Goal: Obtain resource: Download file/media

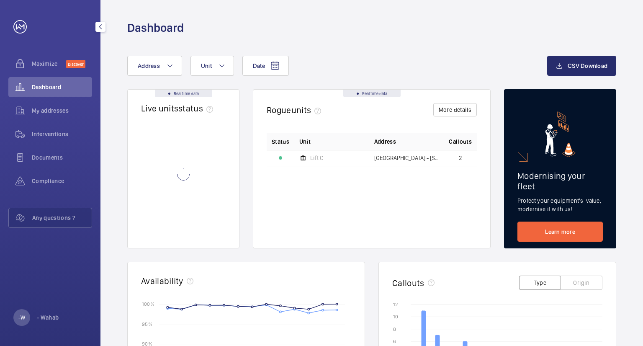
click at [43, 133] on span "Interventions" at bounding box center [62, 134] width 60 height 8
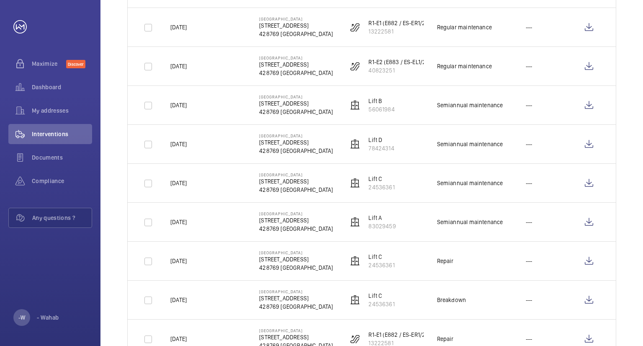
scroll to position [544, 0]
click at [588, 218] on wm-front-icon-button at bounding box center [589, 221] width 20 height 20
click at [589, 182] on wm-front-icon-button at bounding box center [589, 182] width 20 height 20
click at [590, 143] on wm-front-icon-button at bounding box center [589, 143] width 20 height 20
click at [591, 100] on wm-front-icon-button at bounding box center [589, 104] width 20 height 20
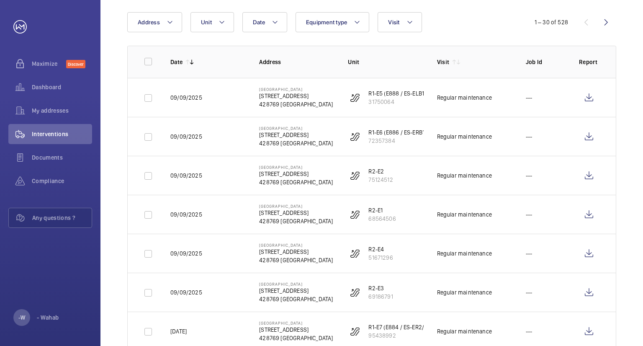
scroll to position [0, 0]
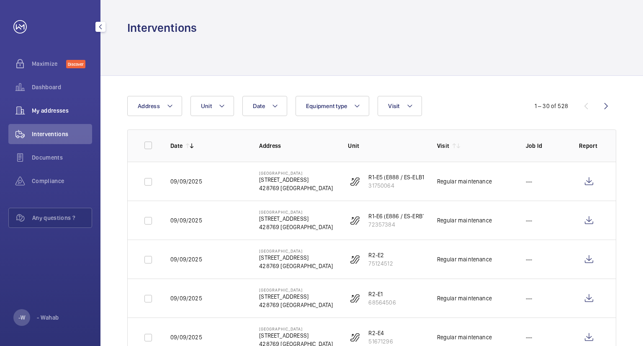
click at [59, 113] on span "My addresses" at bounding box center [62, 110] width 60 height 8
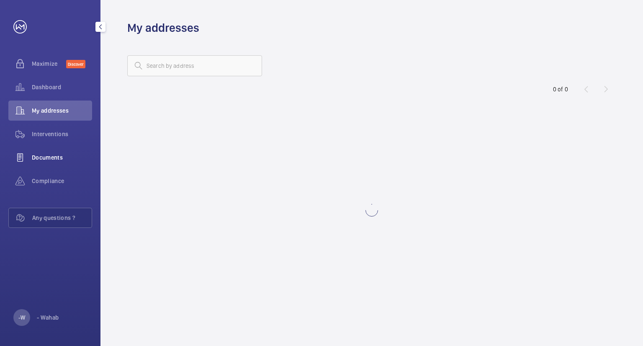
click at [59, 158] on span "Documents" at bounding box center [62, 157] width 60 height 8
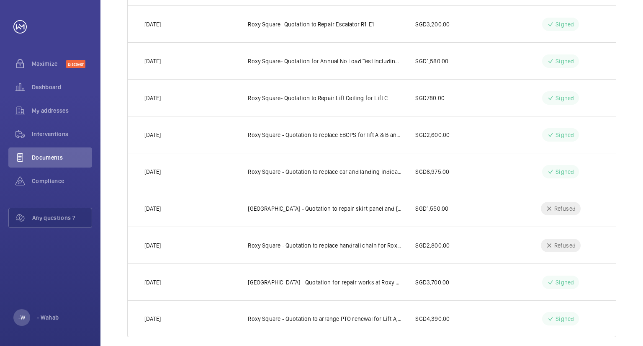
scroll to position [204, 0]
